Goal: Task Accomplishment & Management: Complete application form

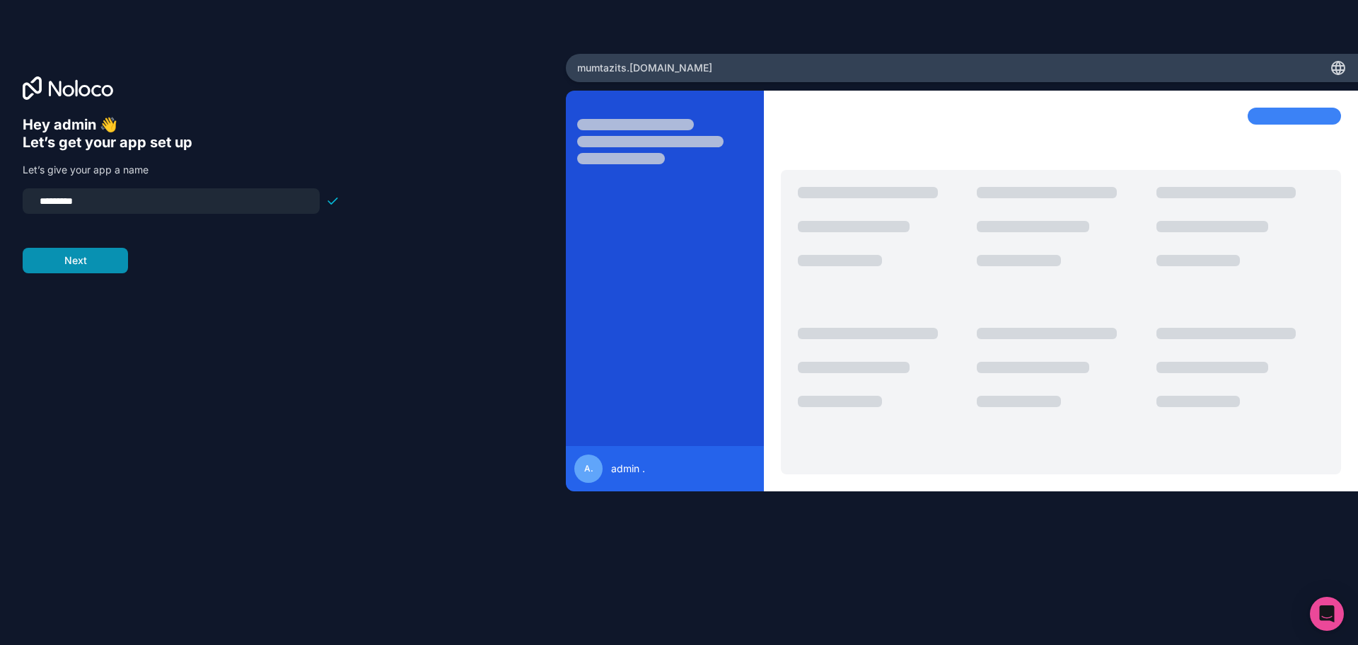
click at [73, 270] on button "Next" at bounding box center [75, 260] width 105 height 25
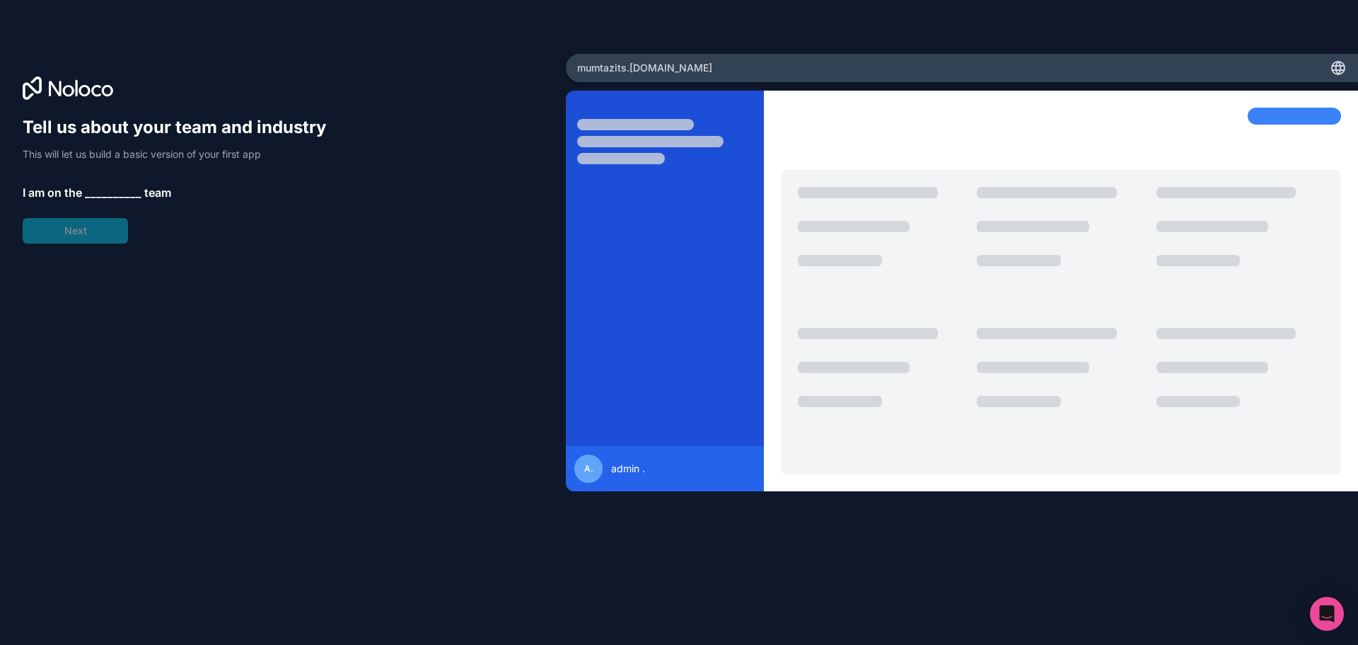
click at [107, 189] on span "__________" at bounding box center [113, 192] width 57 height 17
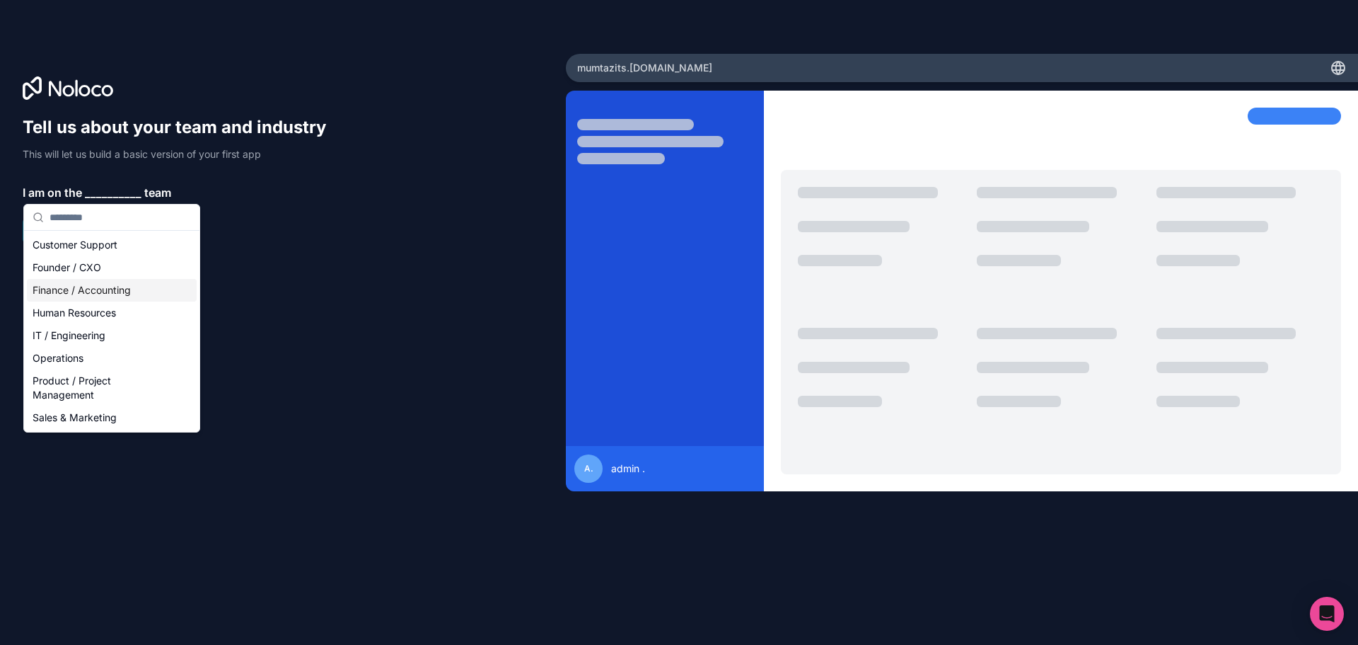
click at [89, 292] on div "Finance / Accounting" at bounding box center [112, 290] width 170 height 23
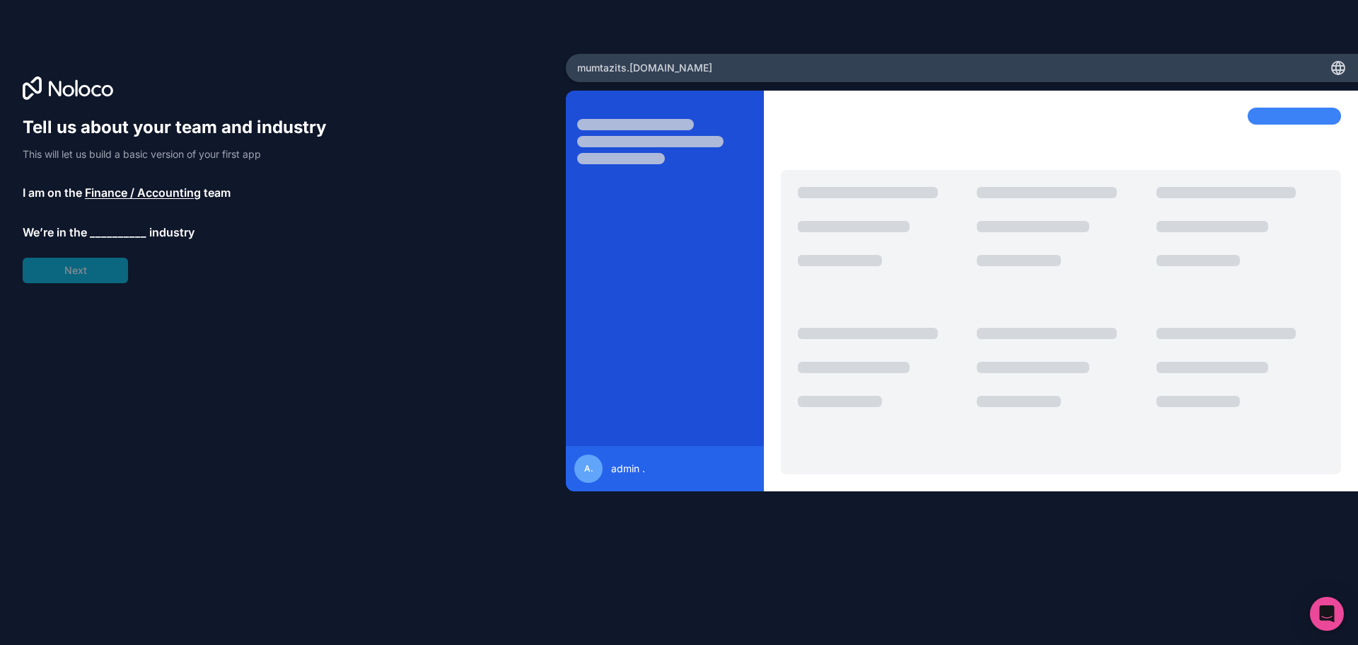
click at [124, 235] on span "__________" at bounding box center [118, 232] width 57 height 17
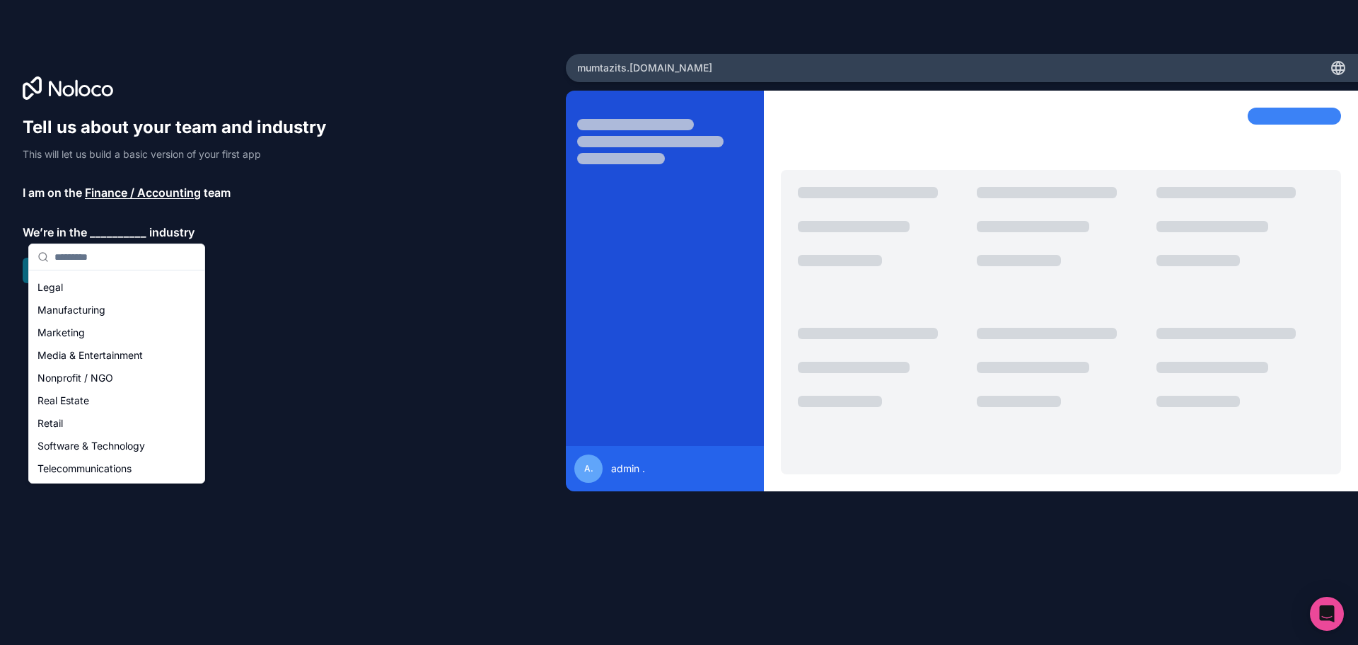
scroll to position [181, 0]
click at [88, 374] on div "Nonprofit / NGO" at bounding box center [117, 375] width 170 height 23
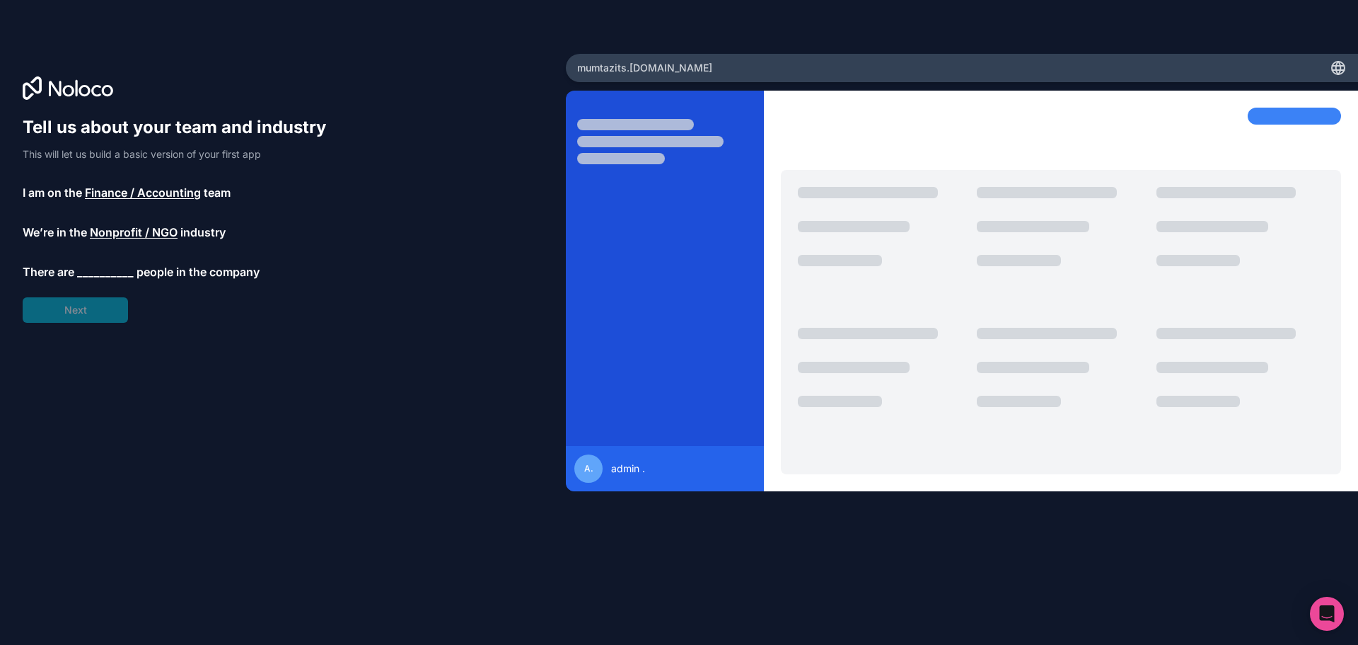
click at [99, 275] on span "__________" at bounding box center [105, 271] width 57 height 17
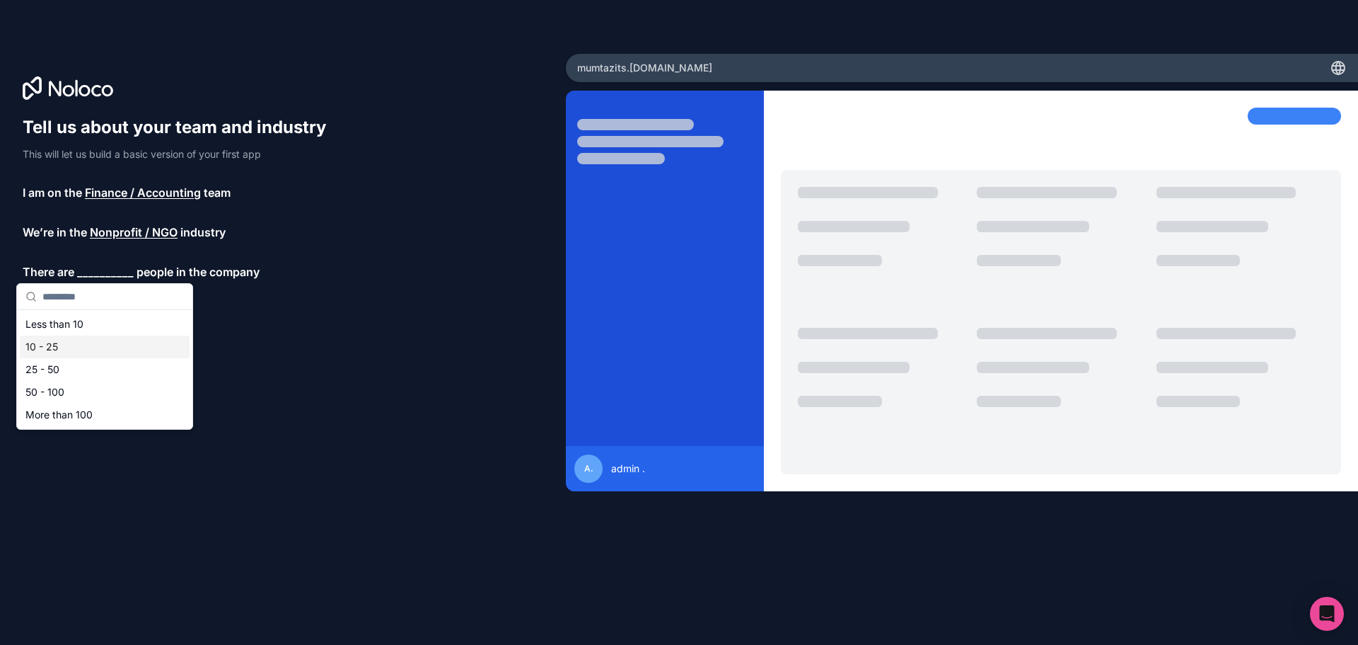
click at [55, 347] on div "10 - 25" at bounding box center [105, 346] width 170 height 23
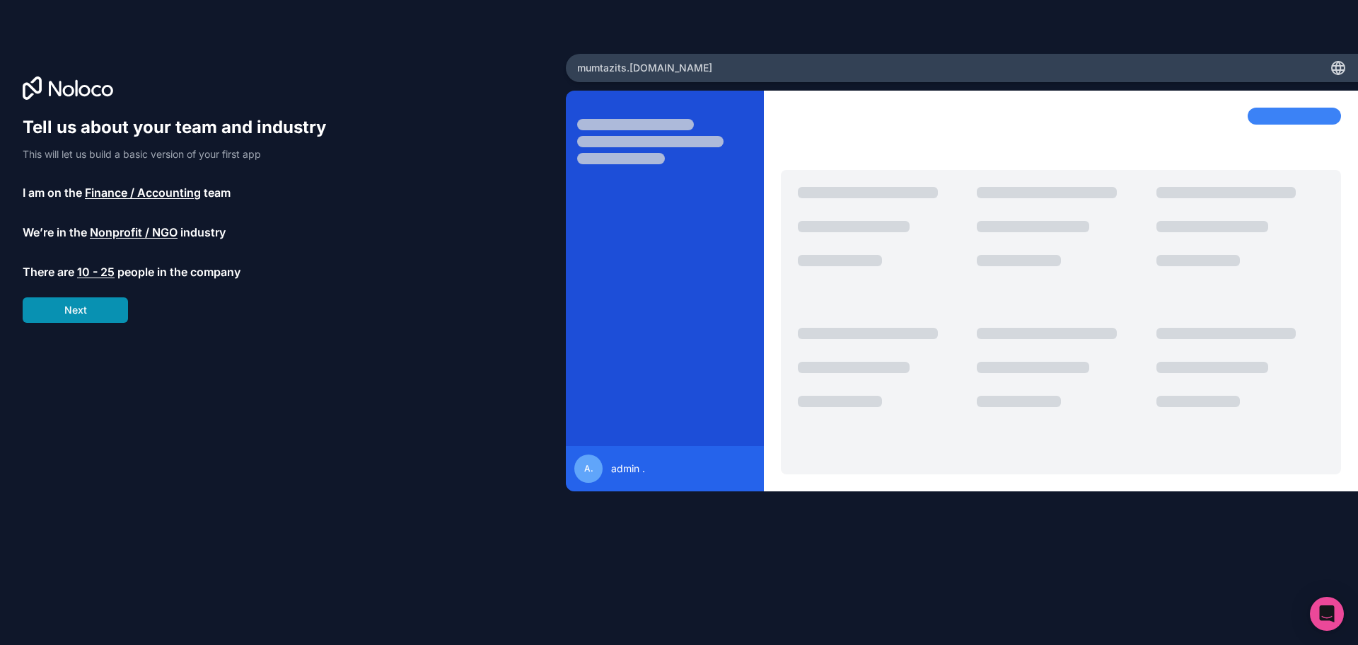
click at [89, 310] on button "Next" at bounding box center [75, 309] width 105 height 25
